Goal: Information Seeking & Learning: Learn about a topic

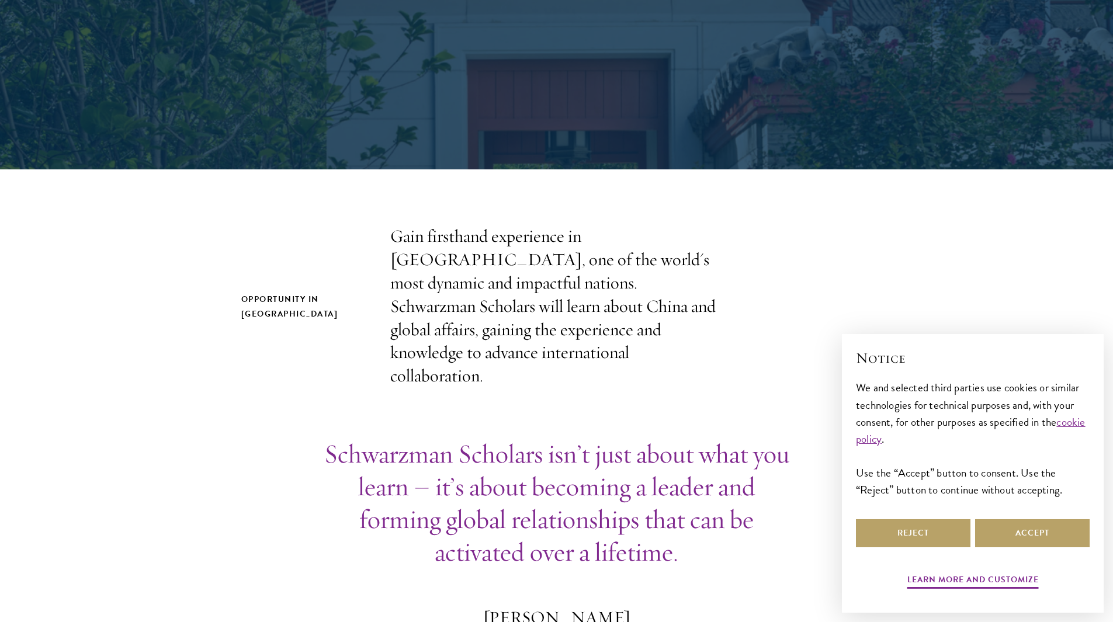
scroll to position [199, 0]
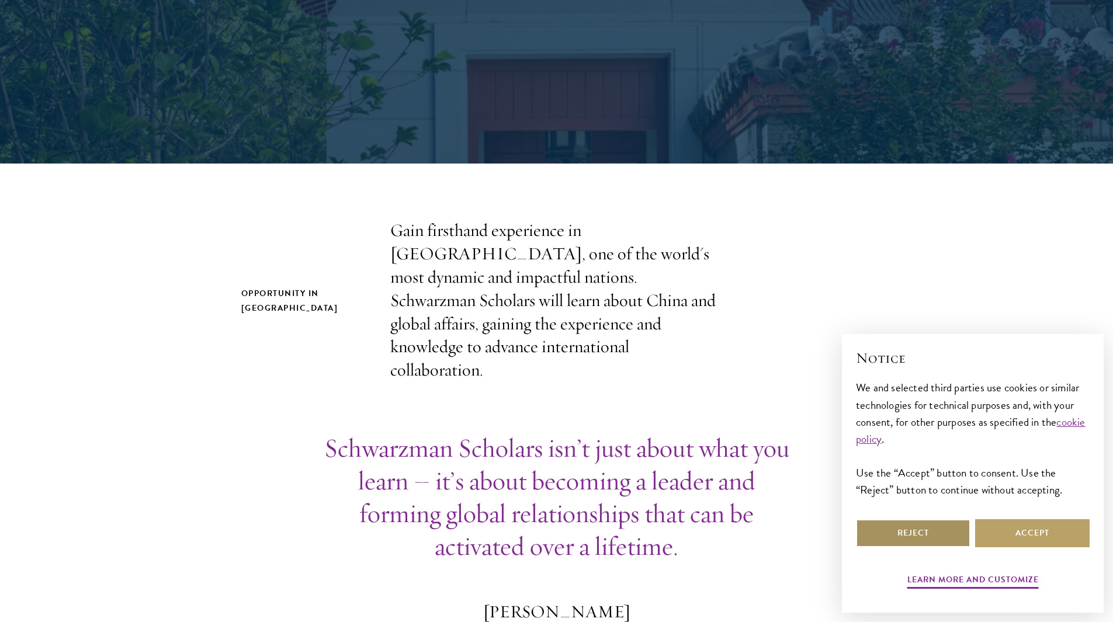
click at [908, 536] on button "Reject" at bounding box center [913, 533] width 115 height 28
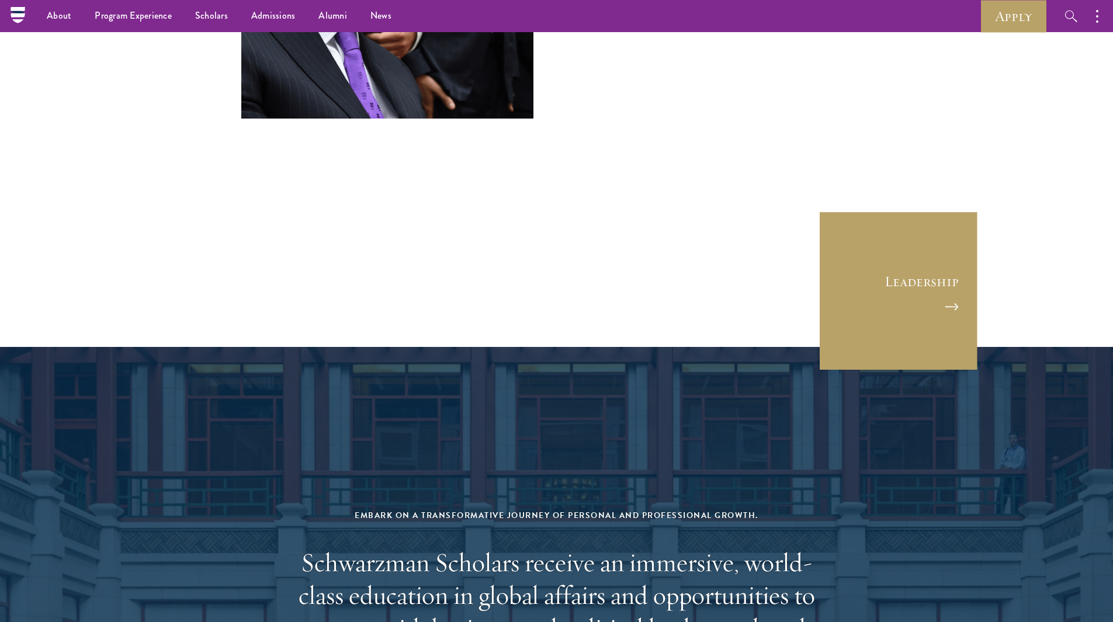
scroll to position [4396, 0]
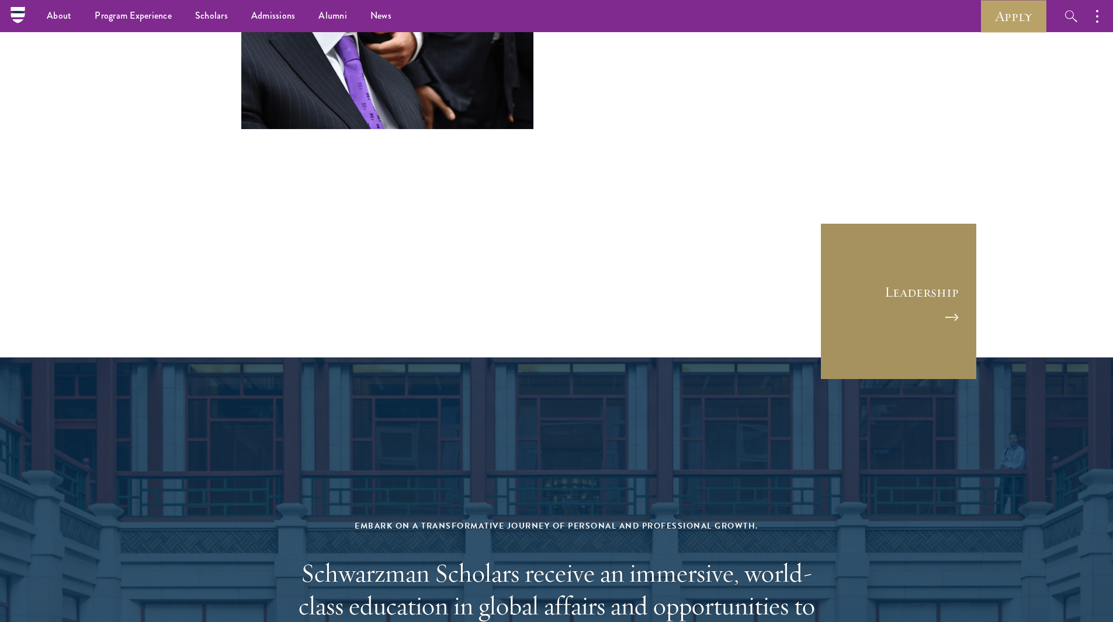
click at [928, 223] on link "Leadership" at bounding box center [899, 302] width 158 height 158
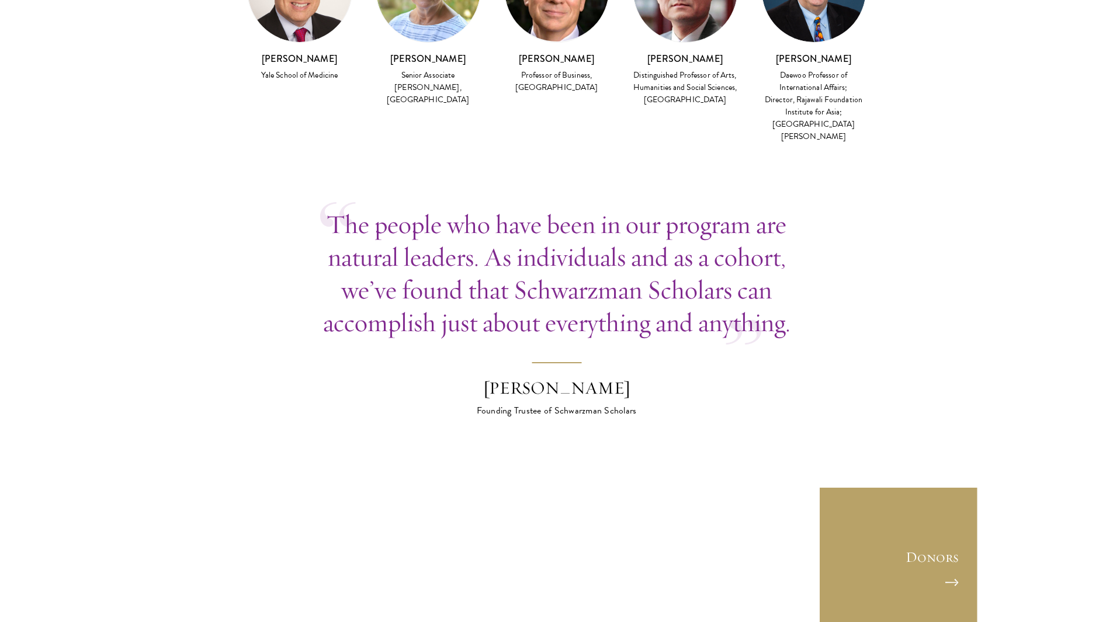
scroll to position [3406, 0]
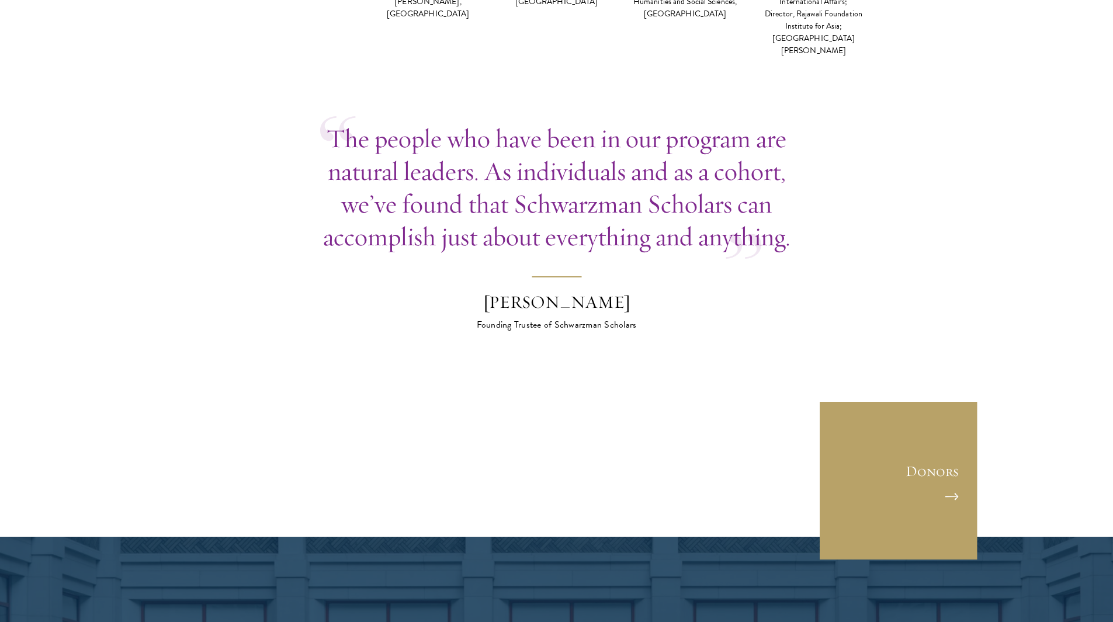
drag, startPoint x: 1116, startPoint y: 203, endPoint x: 1121, endPoint y: 504, distance: 300.9
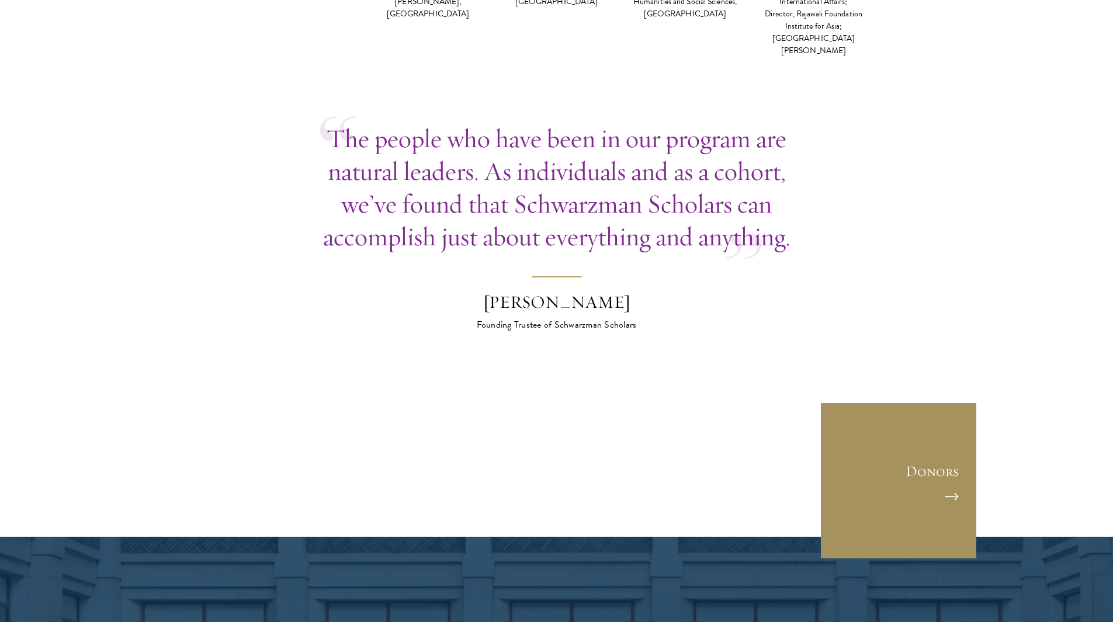
click at [919, 402] on link "Donors" at bounding box center [899, 481] width 158 height 158
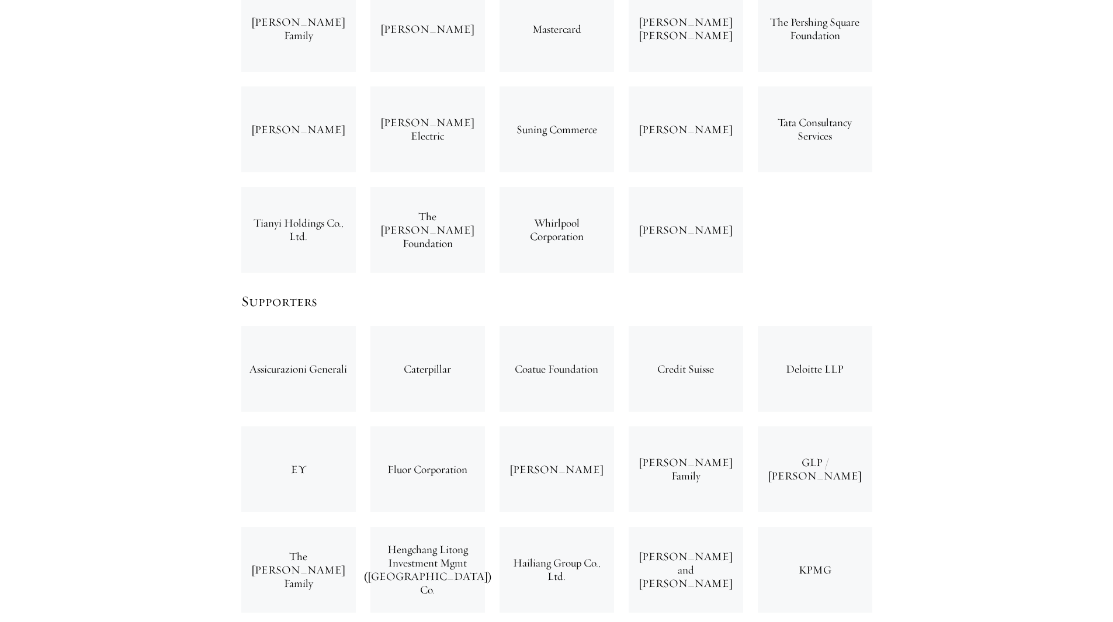
scroll to position [3212, 0]
